Goal: Check status: Check status

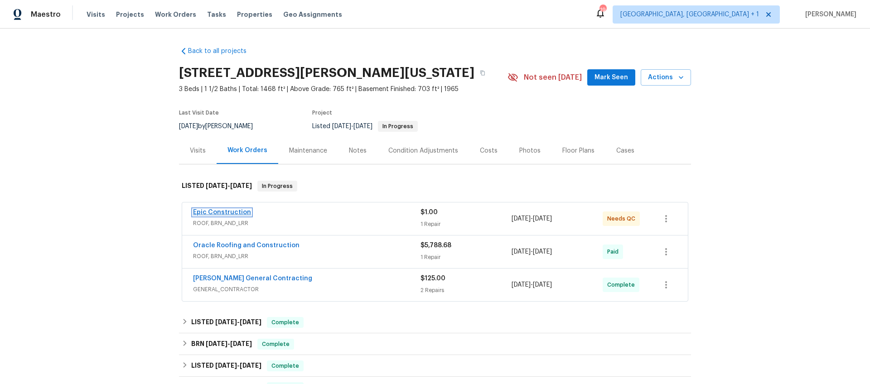
click at [202, 211] on link "Epic Construction" at bounding box center [222, 212] width 58 height 6
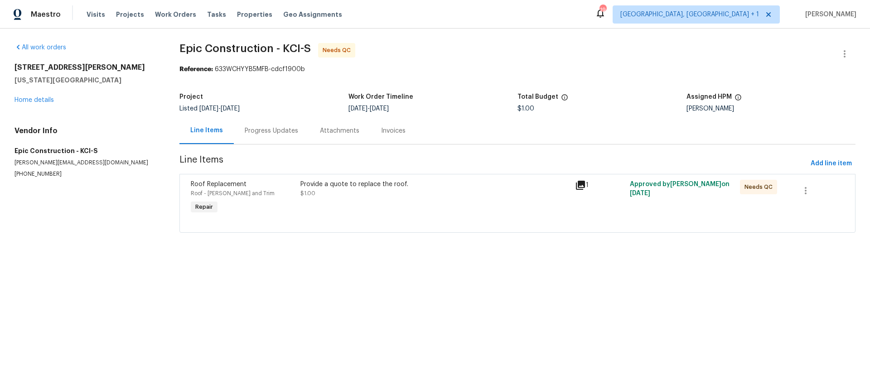
click at [242, 131] on div "Progress Updates" at bounding box center [271, 130] width 75 height 27
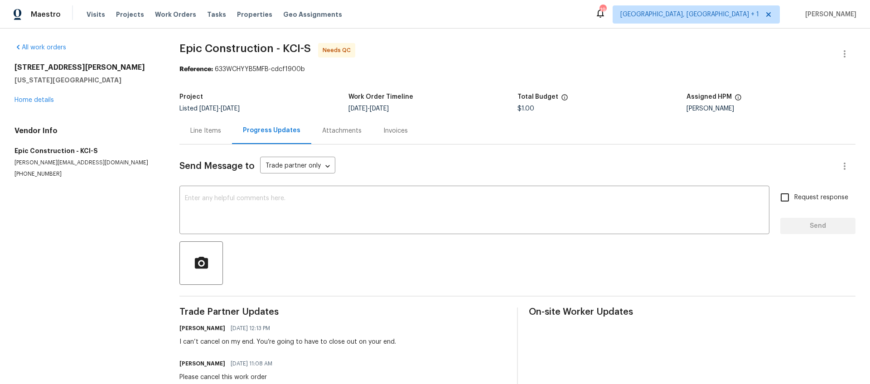
click at [198, 127] on div "Line Items" at bounding box center [205, 130] width 31 height 9
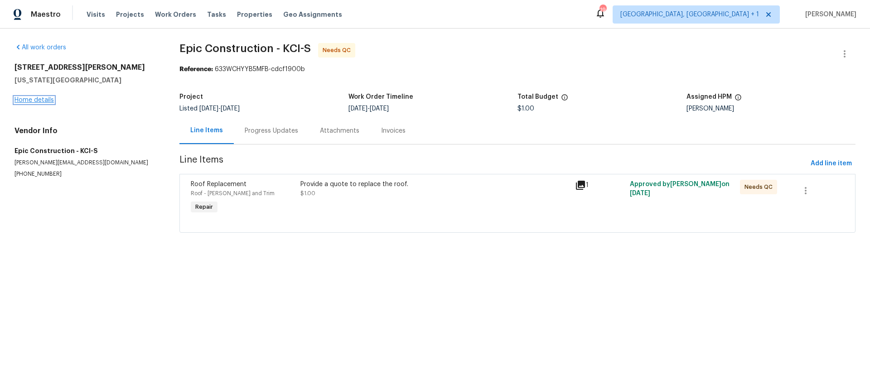
click at [52, 102] on link "Home details" at bounding box center [33, 100] width 39 height 6
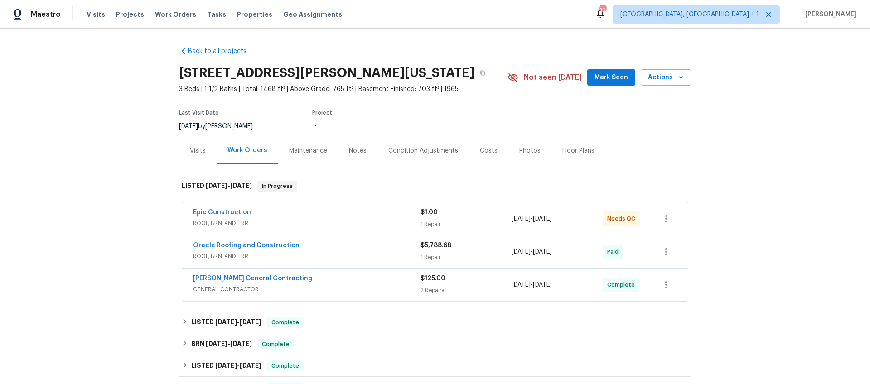
click at [41, 100] on div "Back to all projects [STREET_ADDRESS][PERSON_NAME][US_STATE] 3 Beds | 1 1/2 Bat…" at bounding box center [435, 207] width 870 height 356
click at [327, 249] on div "Oracle Roofing and Construction" at bounding box center [306, 246] width 227 height 11
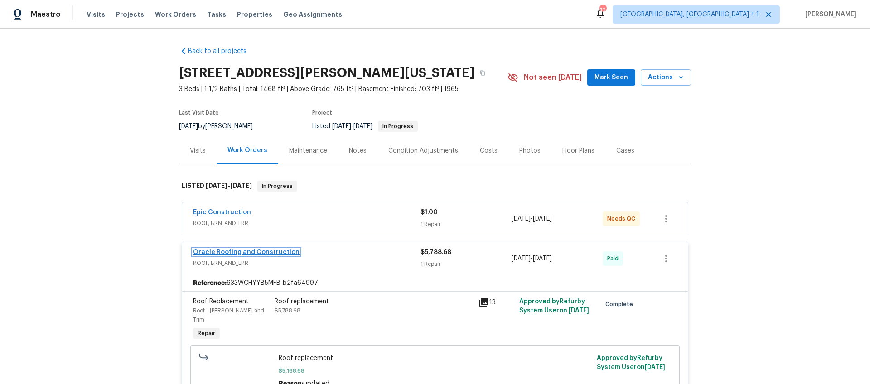
click at [235, 252] on link "Oracle Roofing and Construction" at bounding box center [246, 252] width 106 height 6
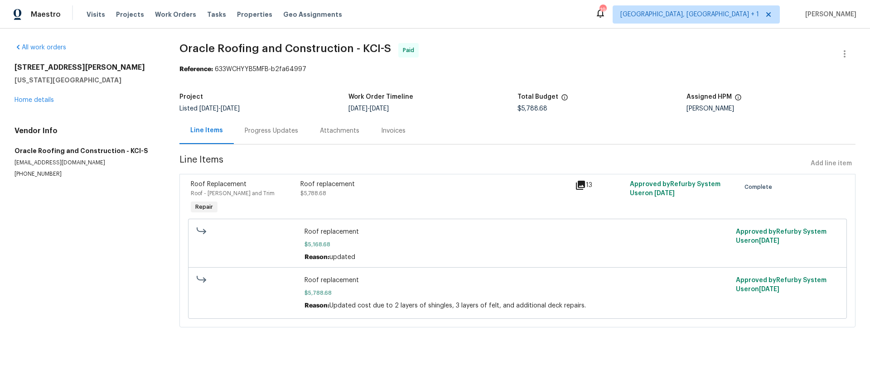
click at [410, 132] on div "Invoices" at bounding box center [393, 130] width 46 height 27
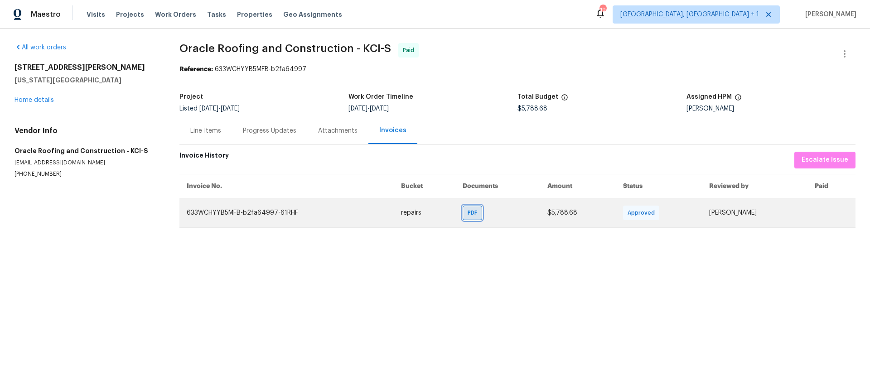
click at [467, 210] on span "PDF" at bounding box center [473, 212] width 13 height 9
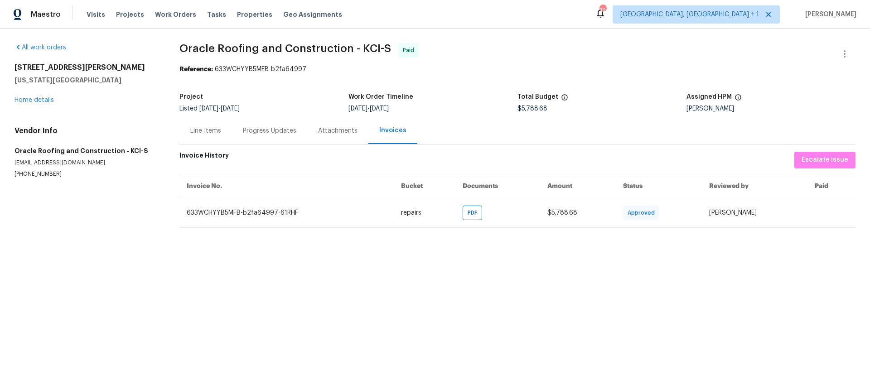
click at [45, 95] on div "[STREET_ADDRESS][PERSON_NAME][US_STATE] Home details" at bounding box center [85, 84] width 143 height 42
click at [42, 97] on link "Home details" at bounding box center [33, 100] width 39 height 6
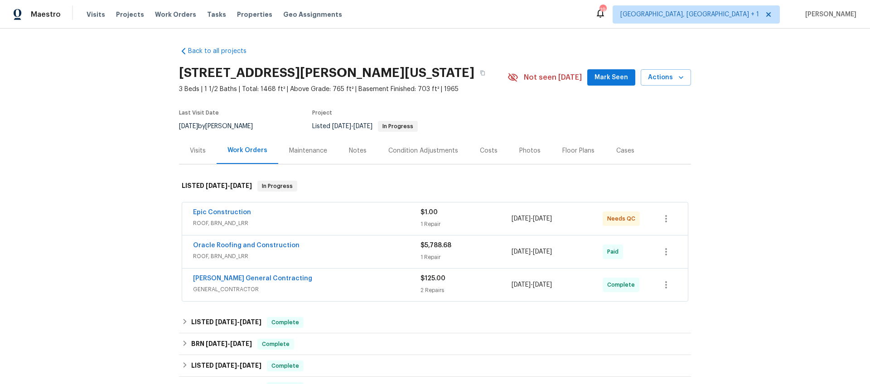
scroll to position [170, 0]
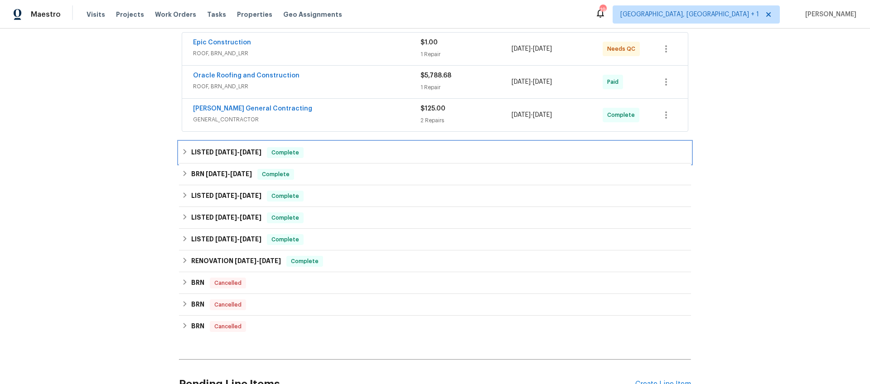
click at [236, 145] on div "LISTED [DATE] - [DATE] Complete" at bounding box center [435, 153] width 512 height 22
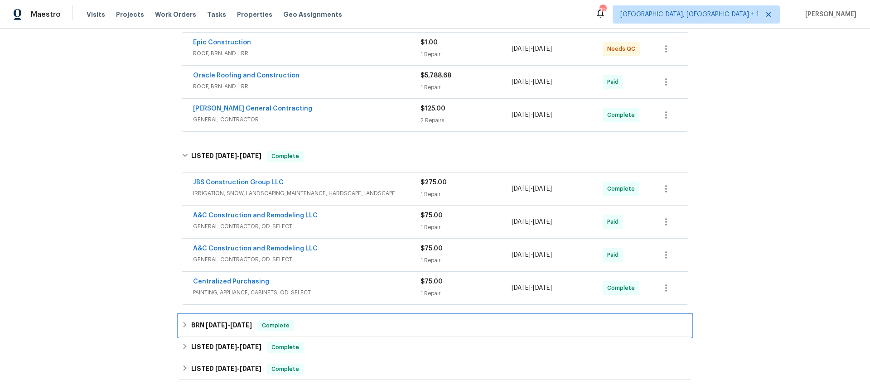
click at [243, 325] on span "[DATE]" at bounding box center [241, 325] width 22 height 6
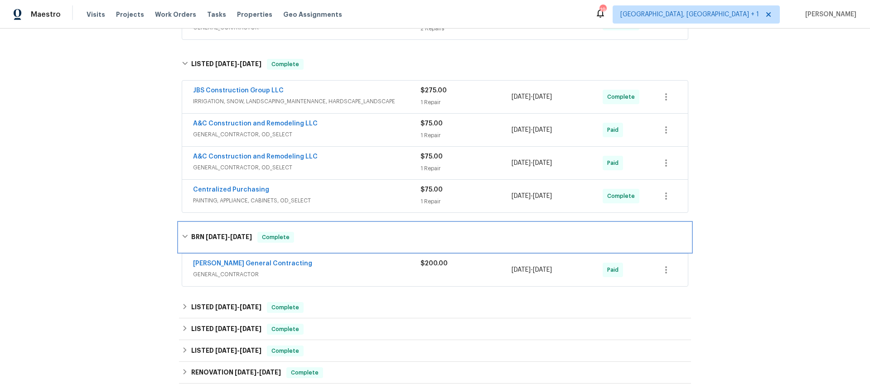
scroll to position [302, 0]
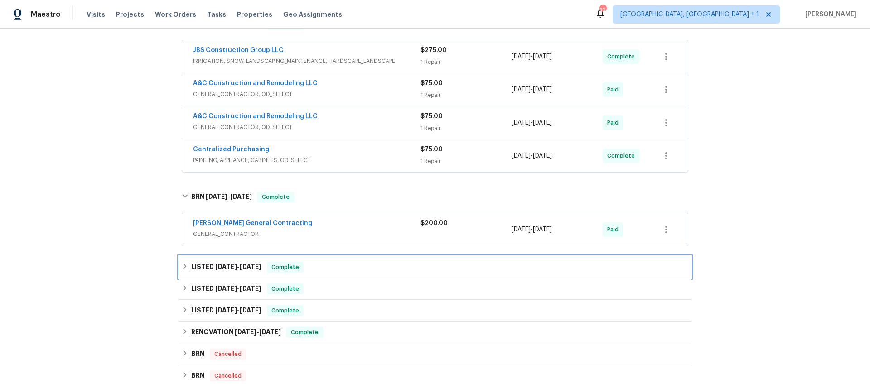
click at [260, 270] on h6 "LISTED [DATE] - [DATE]" at bounding box center [226, 267] width 70 height 11
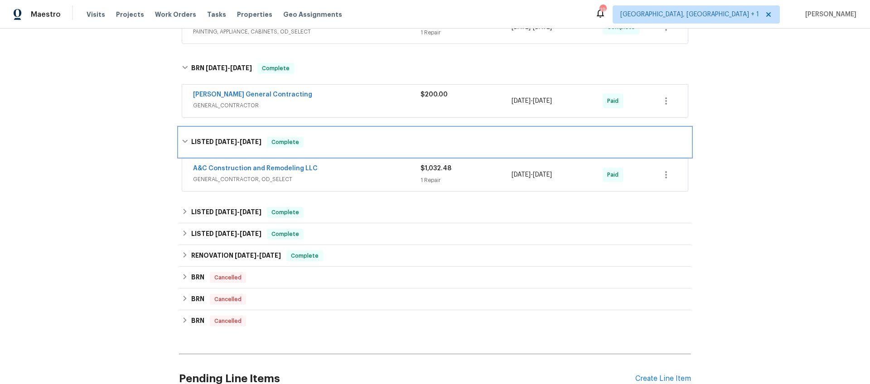
scroll to position [459, 0]
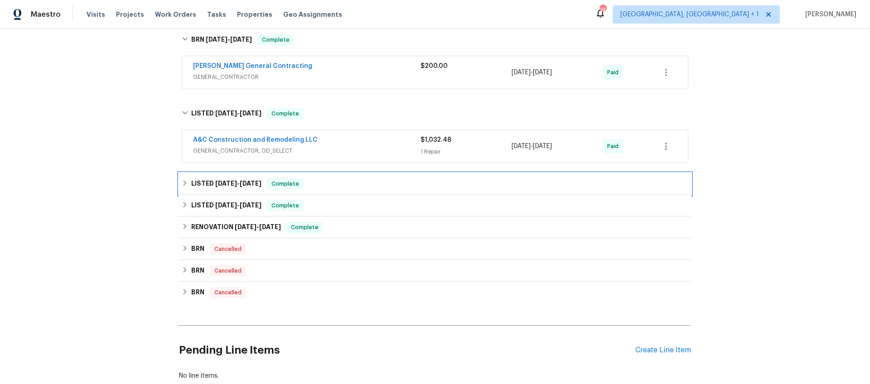
click at [250, 183] on span "[DATE]" at bounding box center [251, 183] width 22 height 6
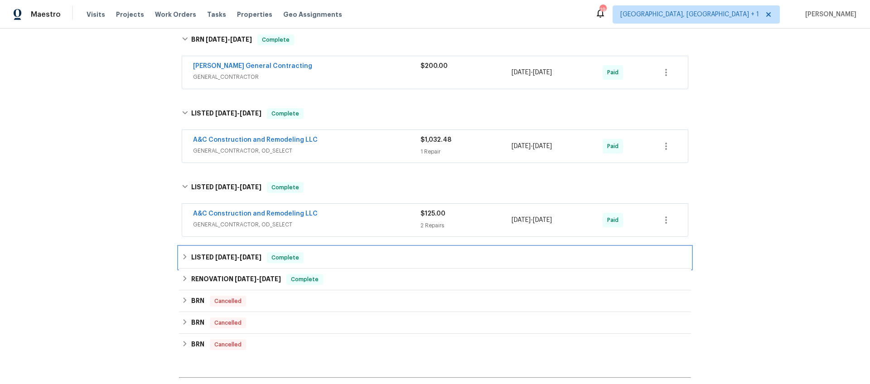
click at [242, 261] on h6 "LISTED [DATE] - [DATE]" at bounding box center [226, 257] width 70 height 11
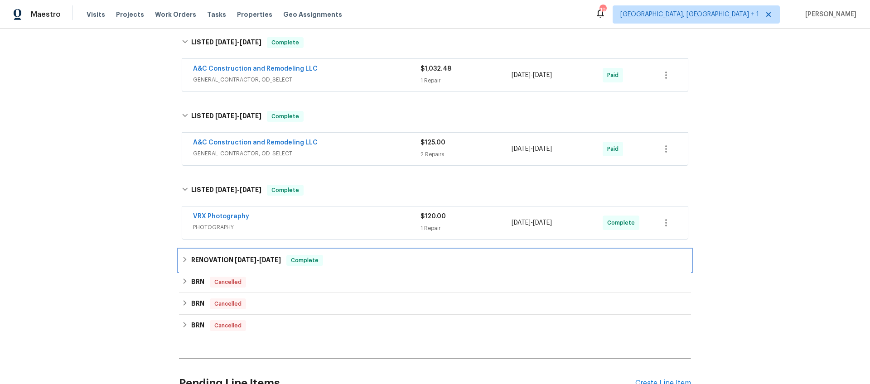
click at [247, 258] on span "[DATE]" at bounding box center [246, 260] width 22 height 6
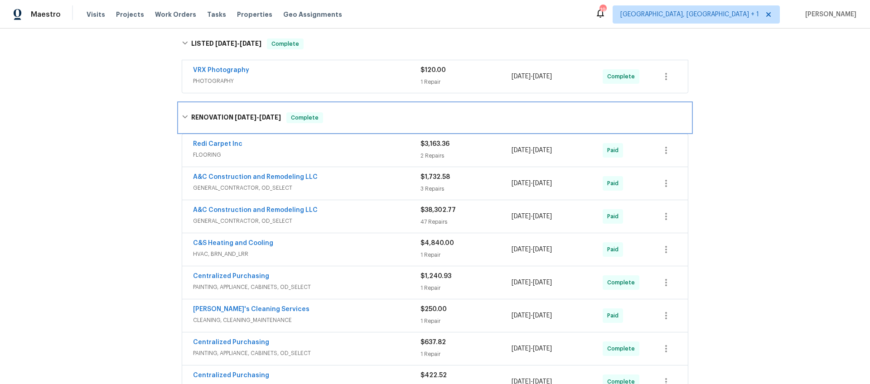
scroll to position [682, 0]
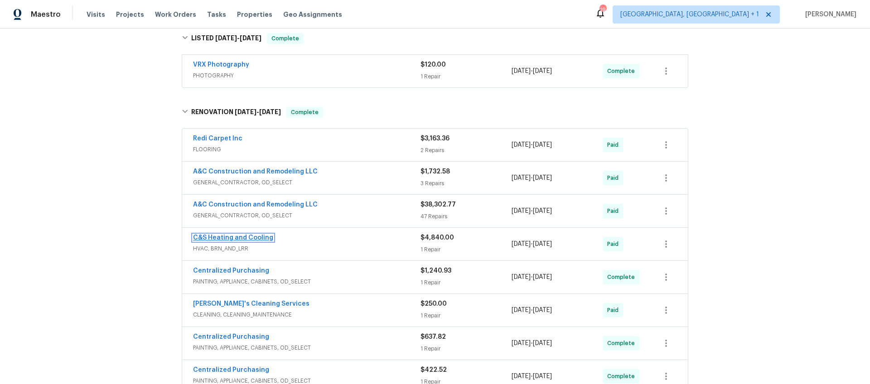
click at [233, 240] on link "C&S Heating and Cooling" at bounding box center [233, 238] width 80 height 6
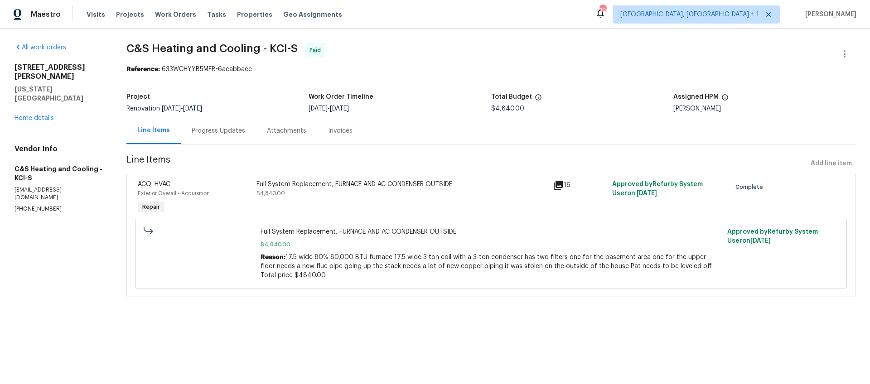
click at [352, 151] on section "C&S Heating and Cooling - KCI-S Paid Reference: 633WCHYYB5MFB-6acabbaee Project…" at bounding box center [490, 175] width 729 height 265
click at [320, 118] on div "Invoices" at bounding box center [340, 130] width 46 height 27
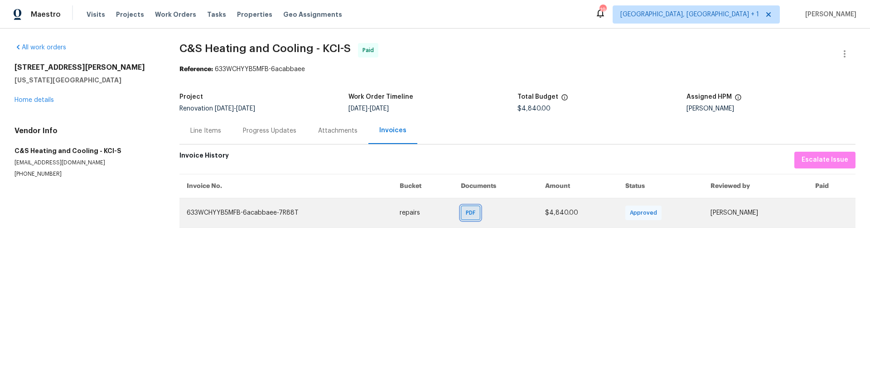
click at [466, 211] on div "PDF" at bounding box center [470, 213] width 19 height 14
